Goal: Transaction & Acquisition: Purchase product/service

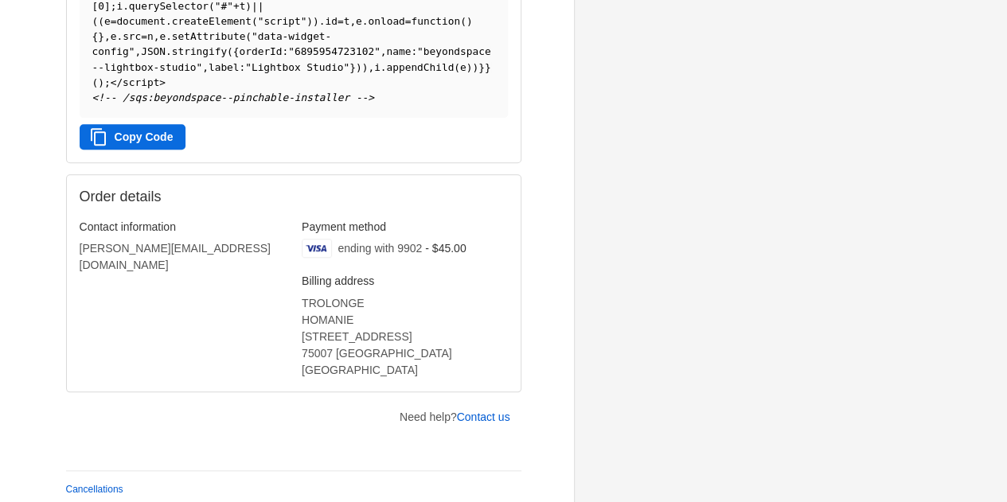
scroll to position [646, 0]
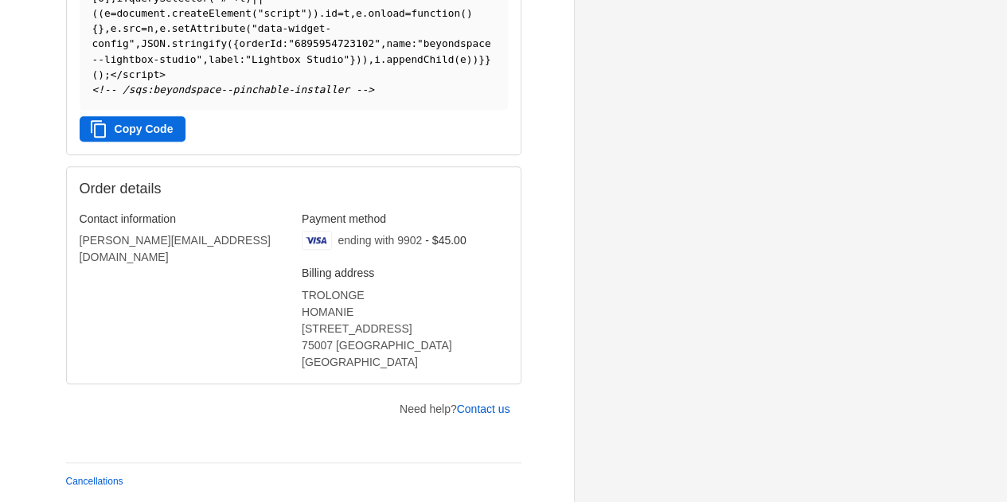
click at [139, 135] on button "Copy Code" at bounding box center [133, 128] width 107 height 25
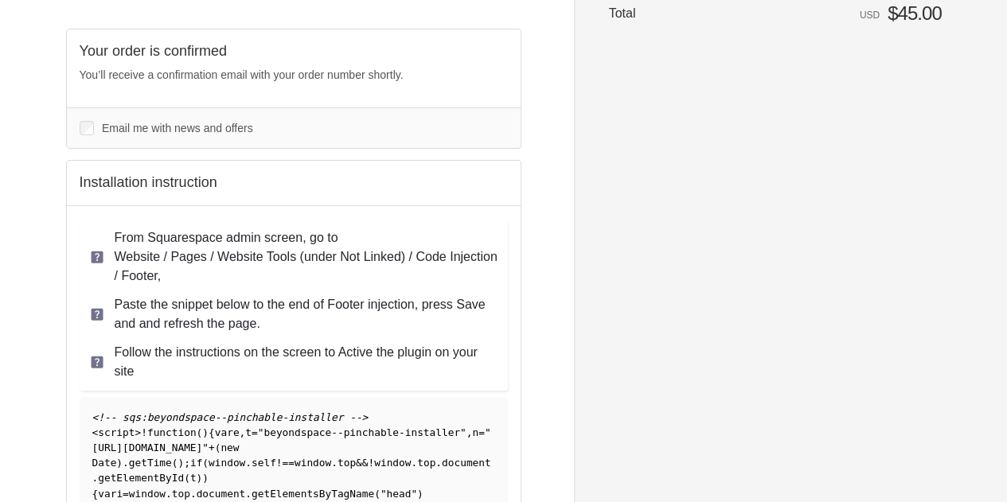
scroll to position [438, 0]
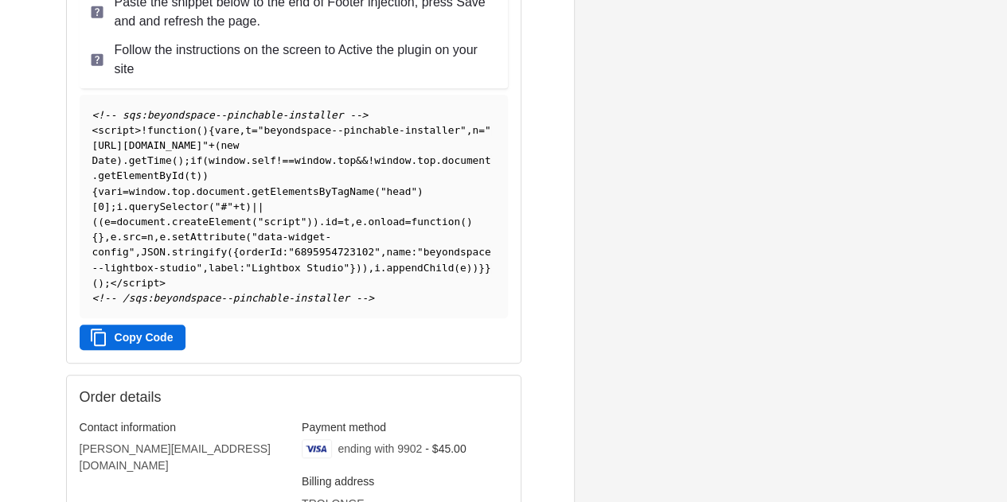
click at [108, 331] on button "Copy Code" at bounding box center [133, 337] width 107 height 25
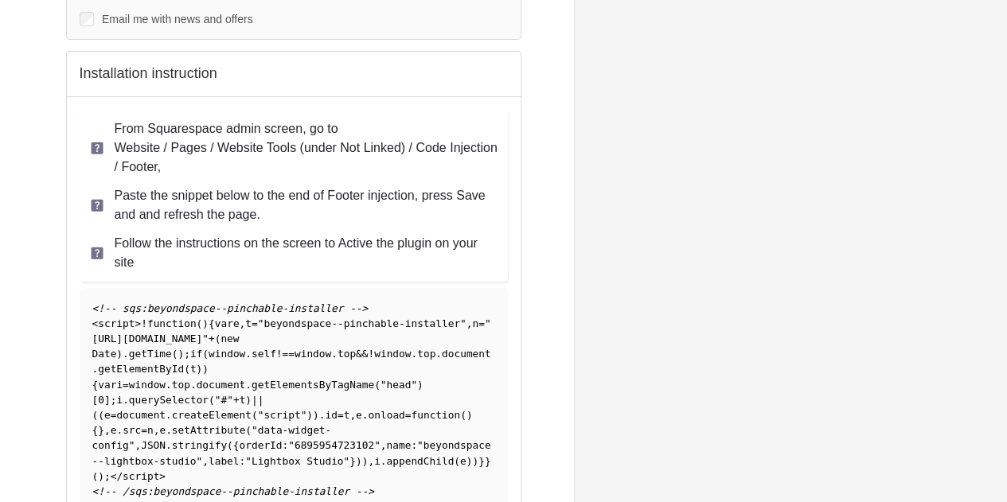
scroll to position [253, 0]
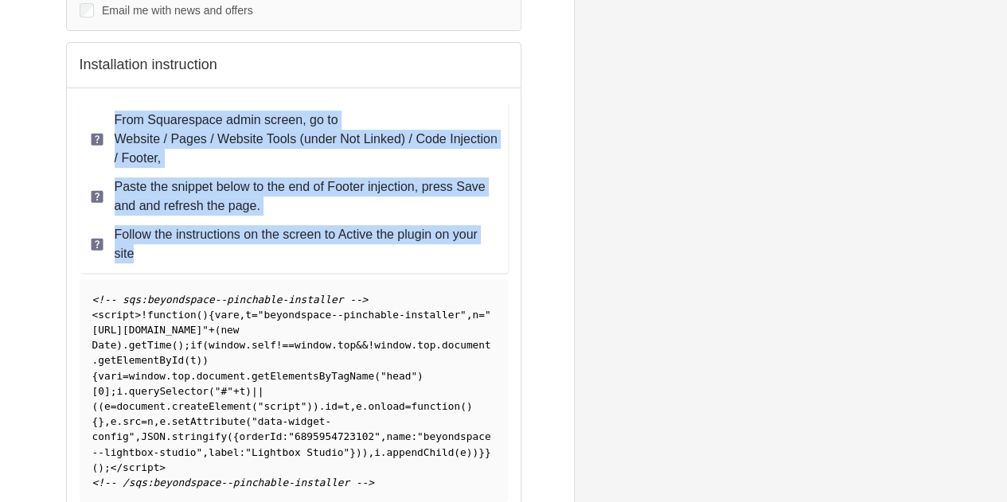
drag, startPoint x: 115, startPoint y: 119, endPoint x: 158, endPoint y: 248, distance: 135.7
click at [158, 248] on ul "From Squarespace admin screen, go to Website / Pages / Website Tools (under Not…" at bounding box center [294, 187] width 428 height 172
copy ul "From Squarespace admin screen, go to Website / Pages / Website Tools (under Not…"
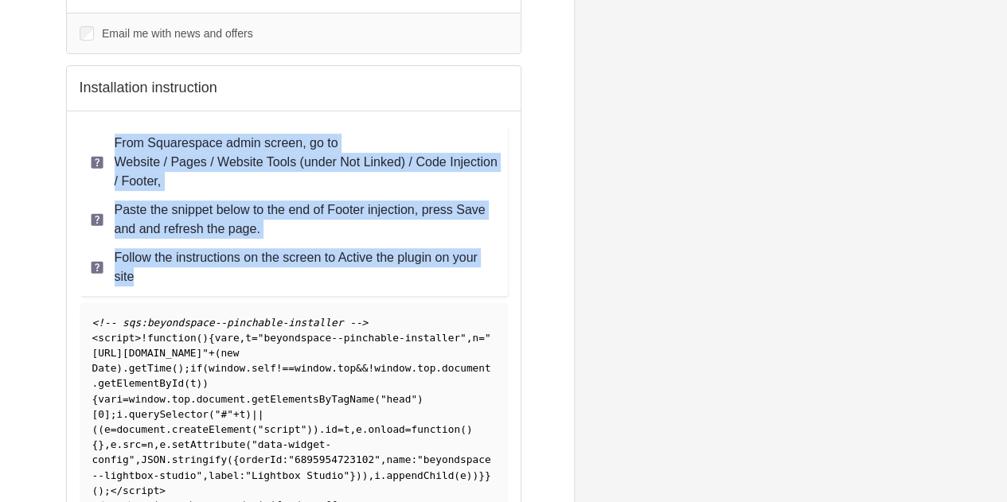
scroll to position [0, 0]
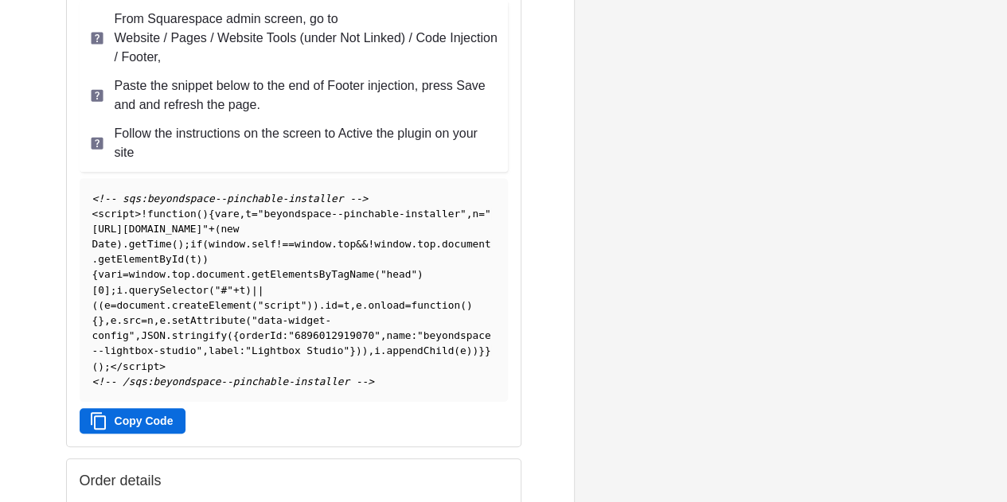
scroll to position [353, 0]
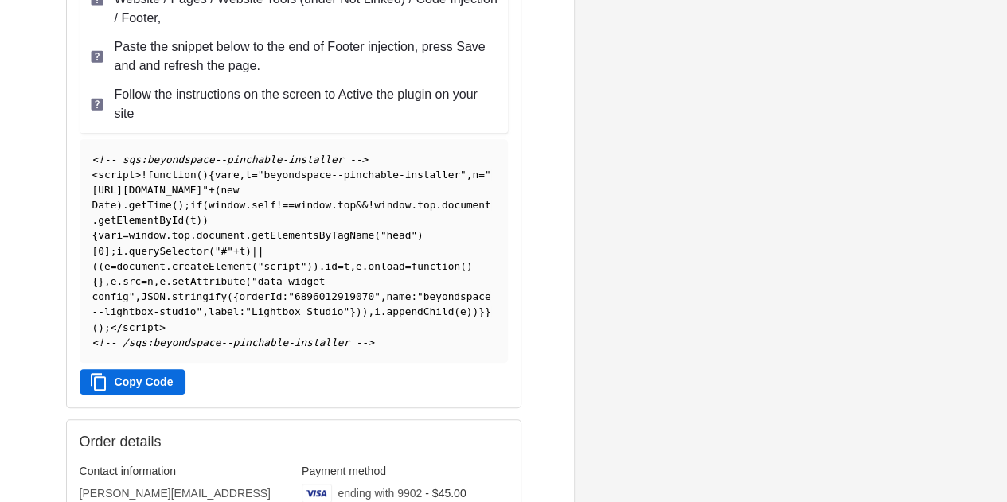
click at [136, 377] on button "Copy Code" at bounding box center [133, 381] width 107 height 25
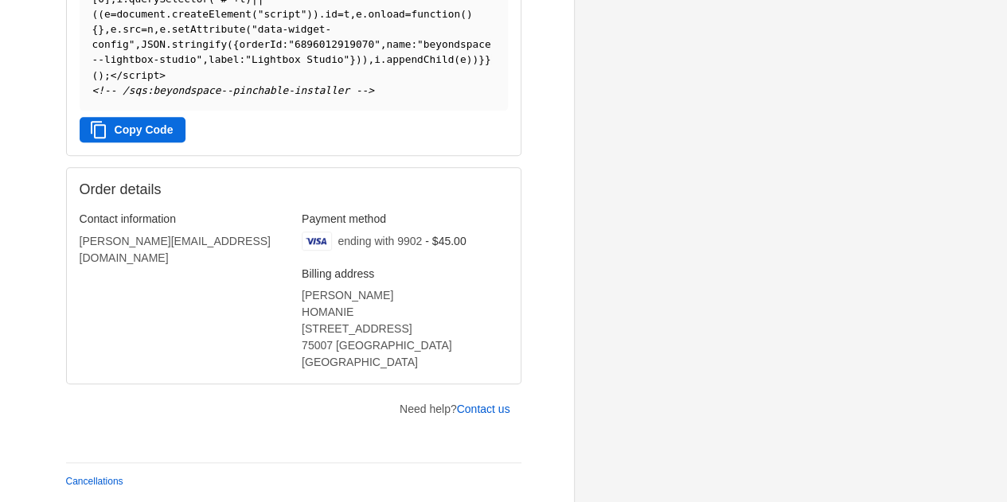
scroll to position [0, 0]
